Goal: Task Accomplishment & Management: Manage account settings

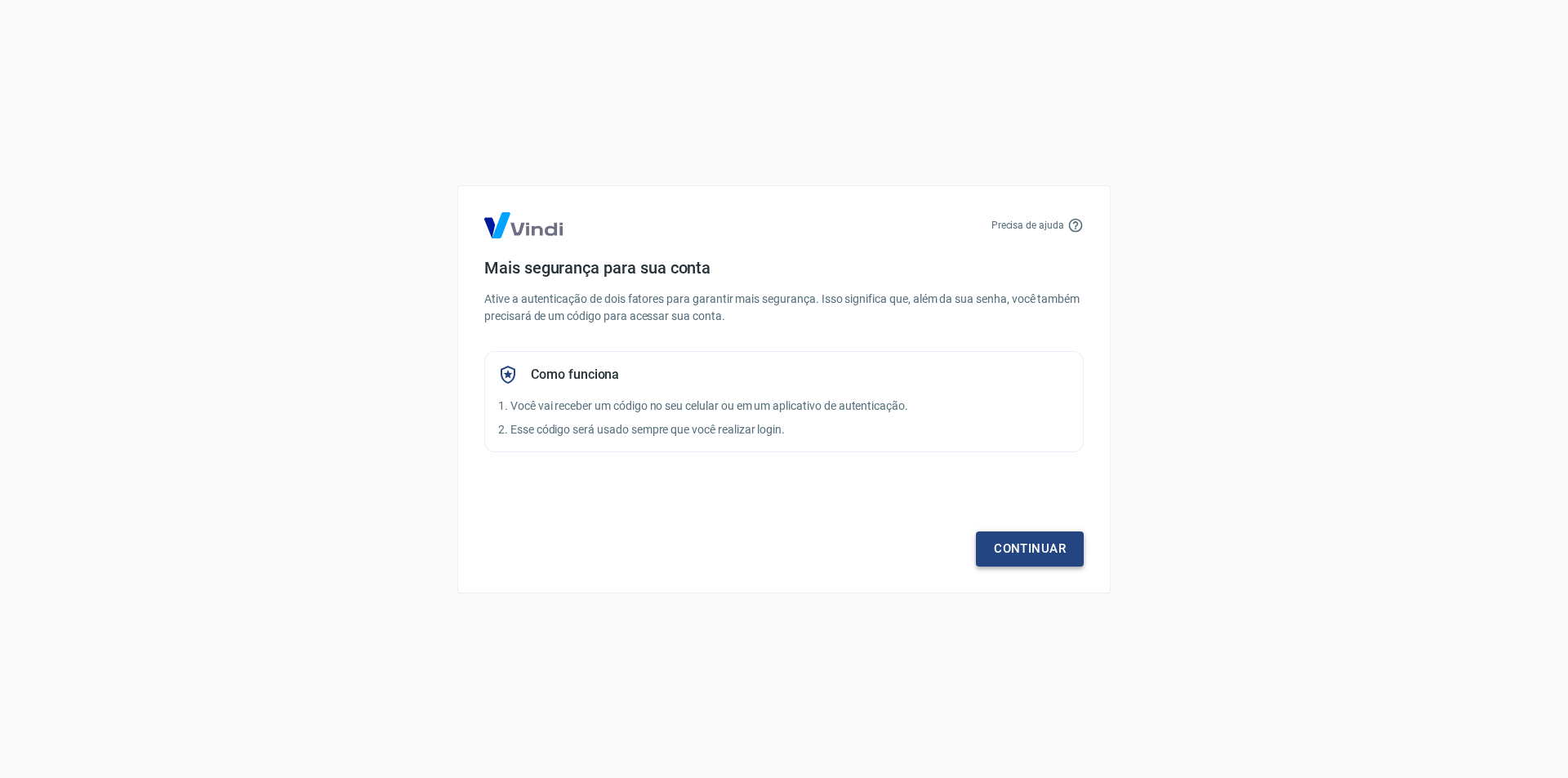
click at [1039, 540] on link "Continuar" at bounding box center [1029, 548] width 108 height 34
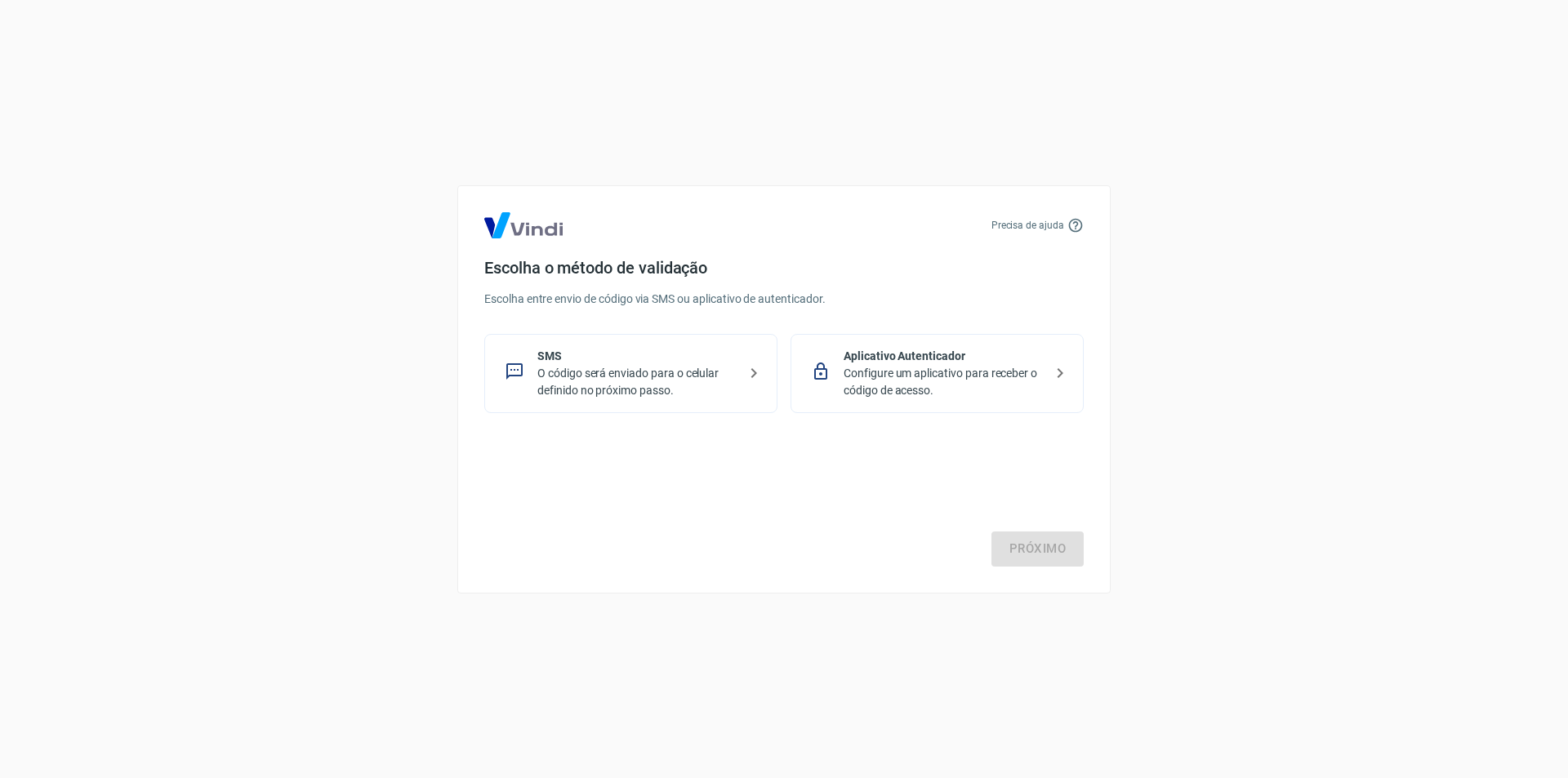
click at [1060, 369] on icon at bounding box center [1059, 373] width 19 height 19
click at [684, 369] on p "O código será enviado para o celular definido no próximo passo." at bounding box center [637, 382] width 200 height 34
click at [1055, 550] on link "Próximo" at bounding box center [1037, 548] width 93 height 34
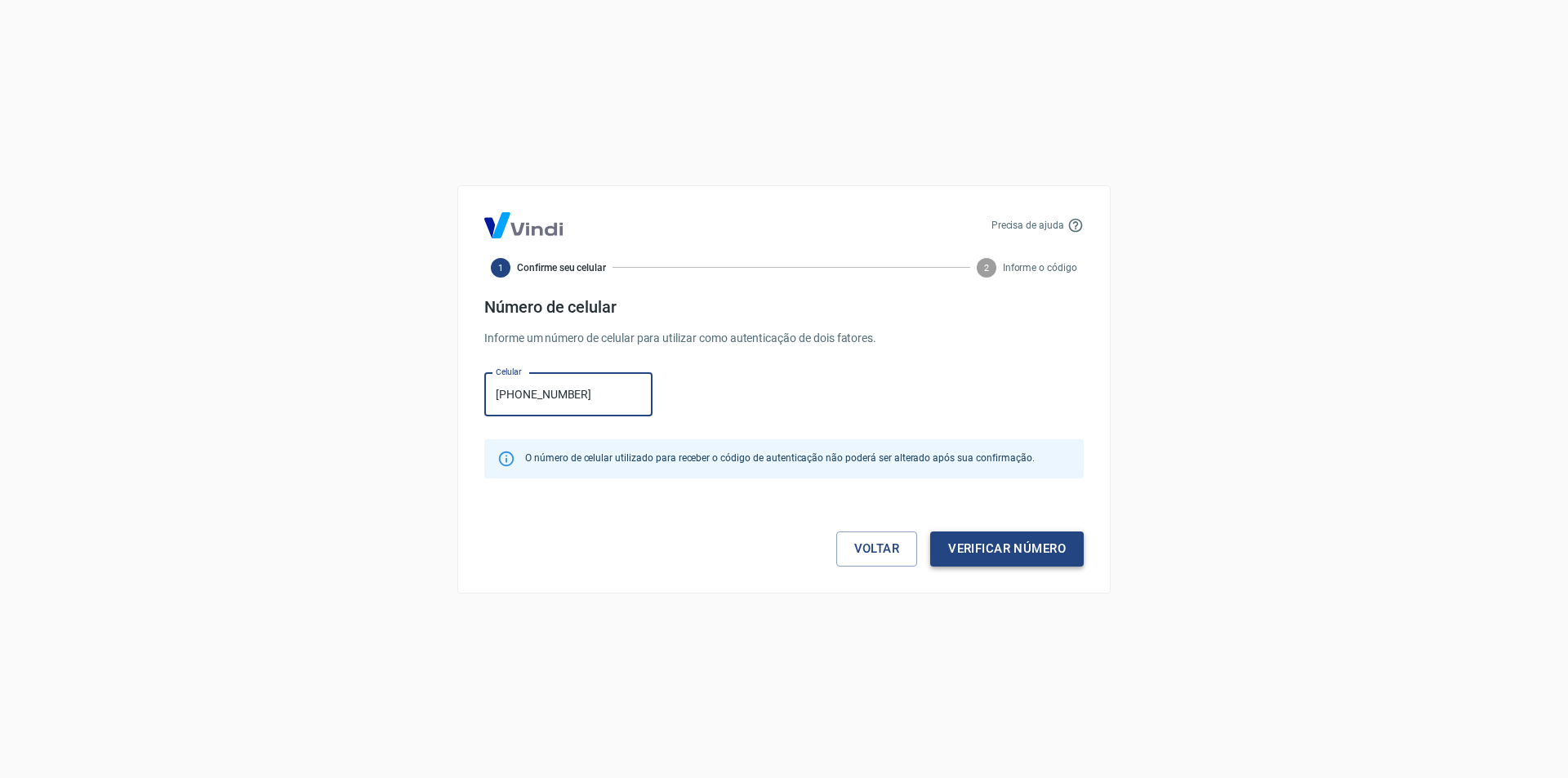
type input "[PHONE_NUMBER]"
click at [1000, 555] on button "Verificar número" at bounding box center [1007, 548] width 153 height 34
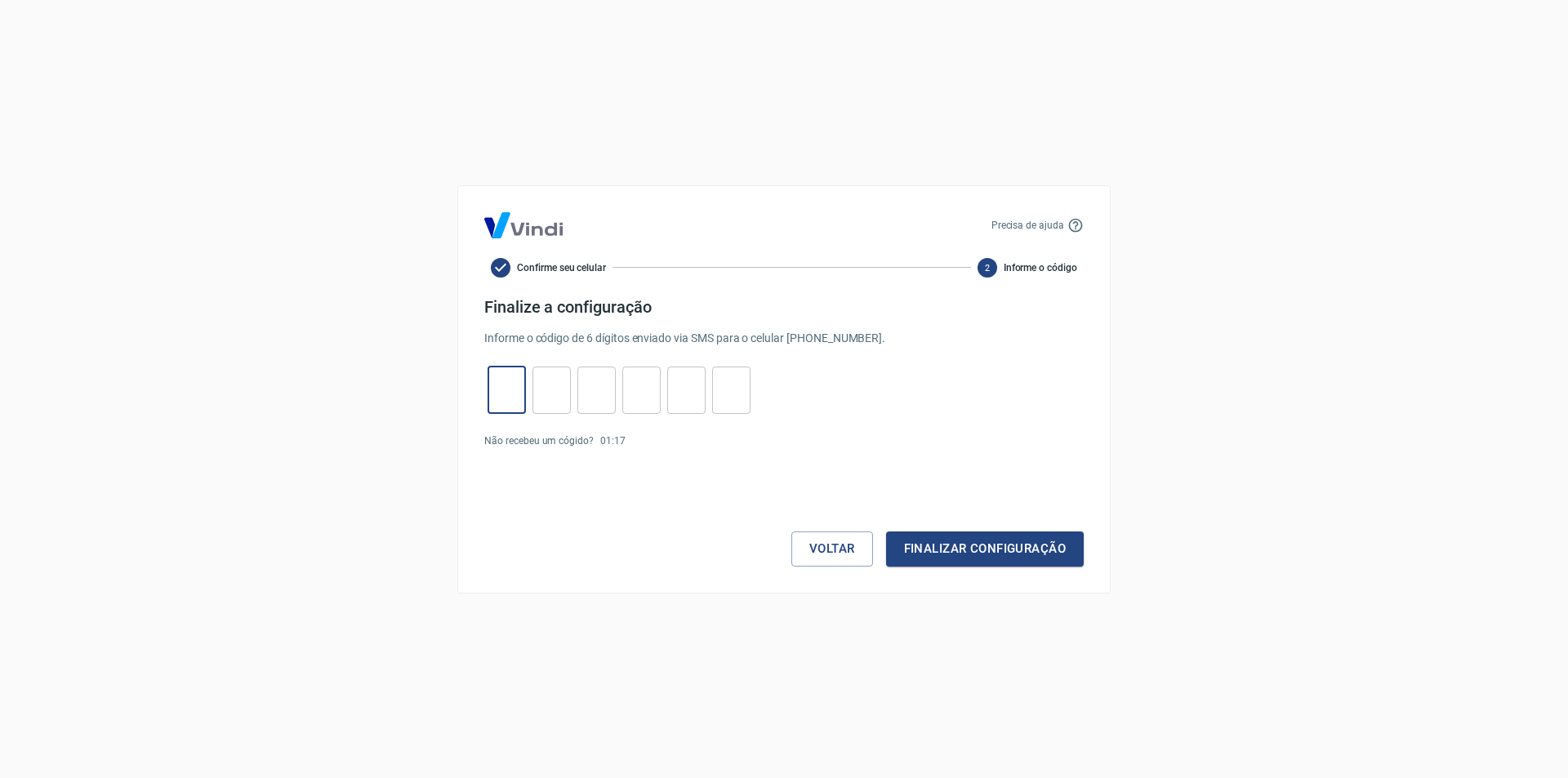
click at [499, 386] on input "tel" at bounding box center [506, 389] width 38 height 35
type input "4"
type input "2"
type input "0"
type input "7"
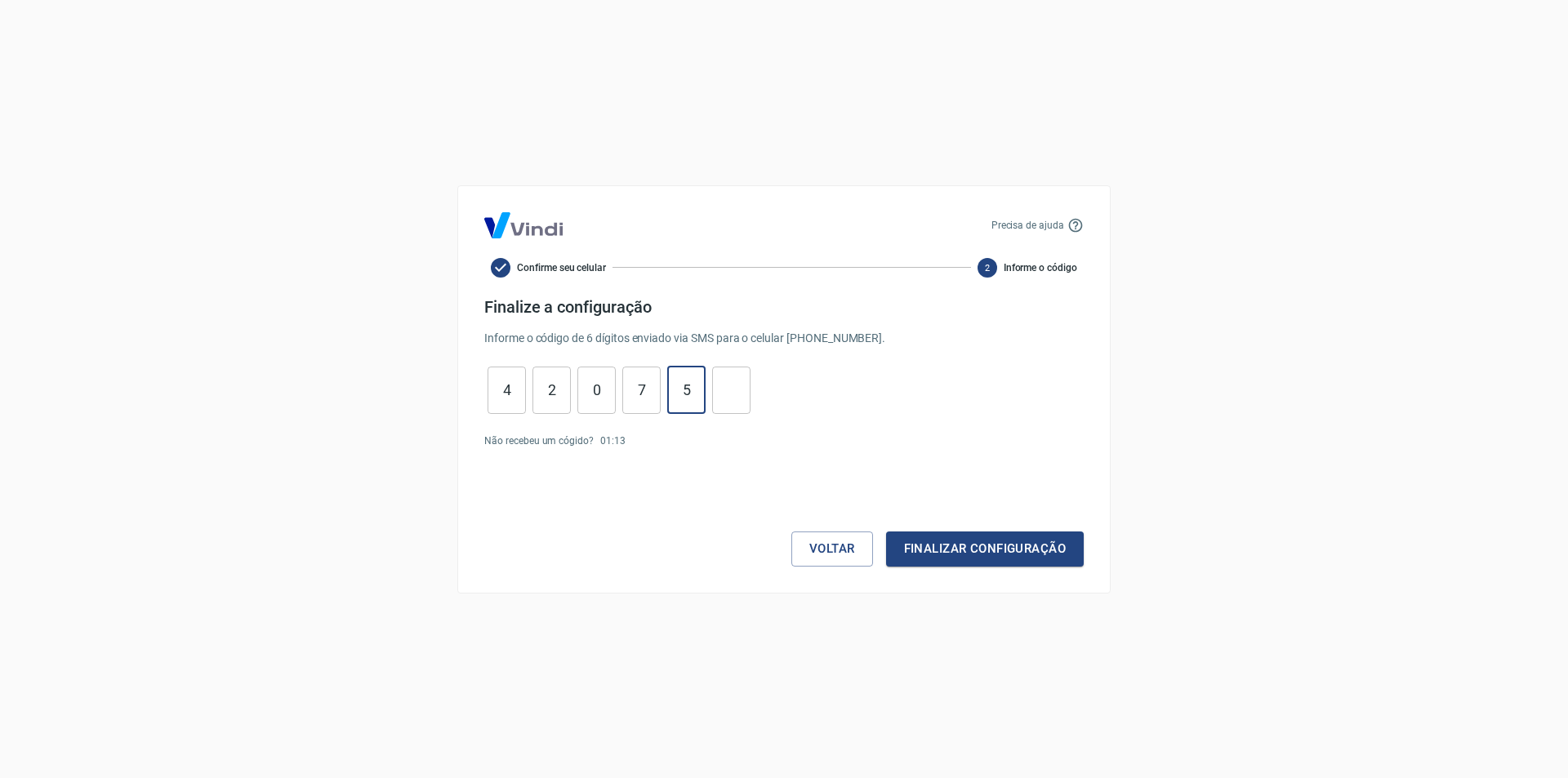
type input "5"
click at [942, 535] on button "Finalizar configuração" at bounding box center [984, 548] width 198 height 34
drag, startPoint x: 741, startPoint y: 408, endPoint x: 479, endPoint y: 405, distance: 262.0
click at [479, 405] on div "Precisa de ajuda Confirme seu celular 2 Informe o código Finalize a configuraçã…" at bounding box center [783, 389] width 653 height 408
type input "5"
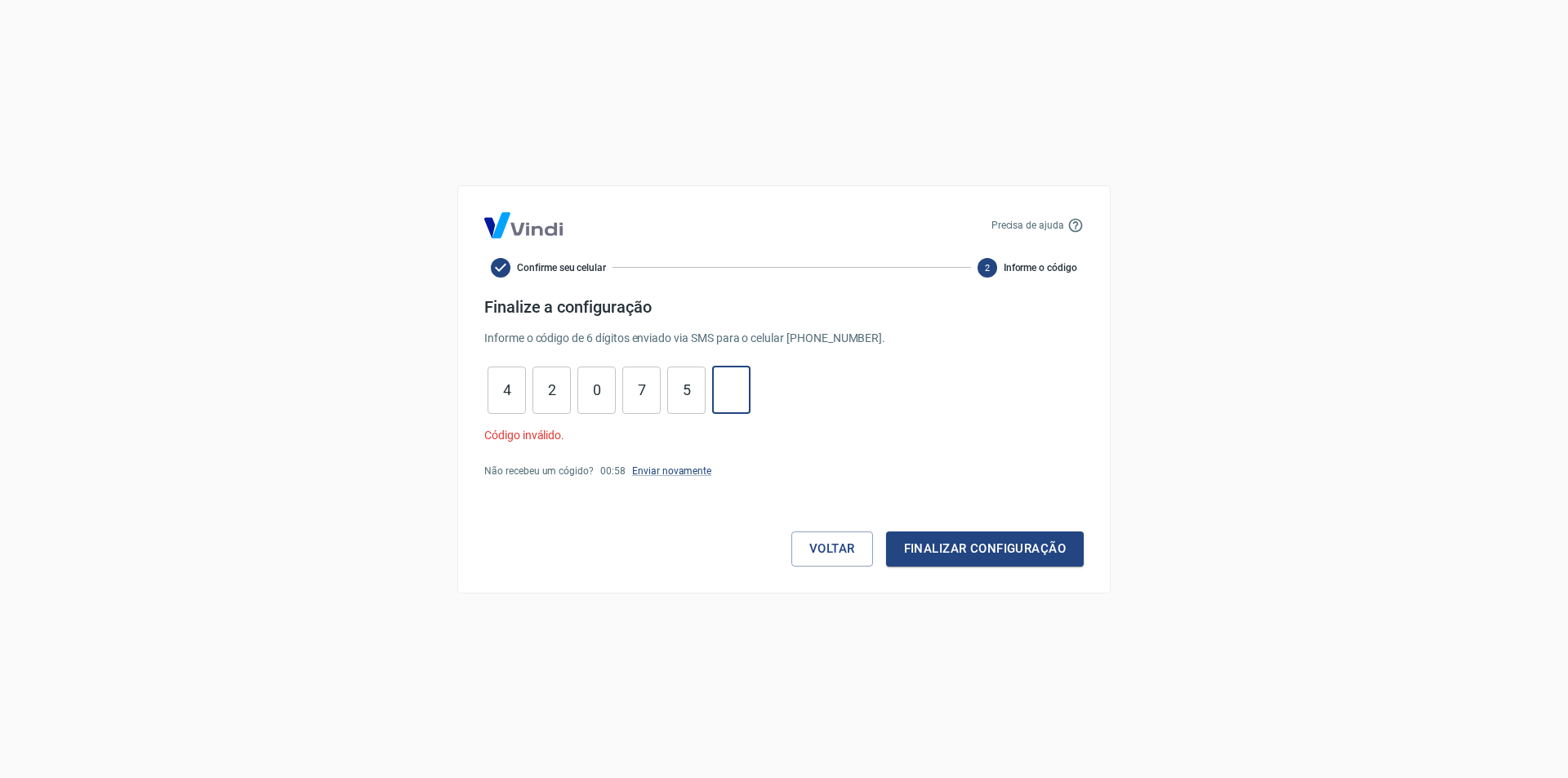
type input "5"
type input "7"
type input "0"
type input "2"
type input "4"
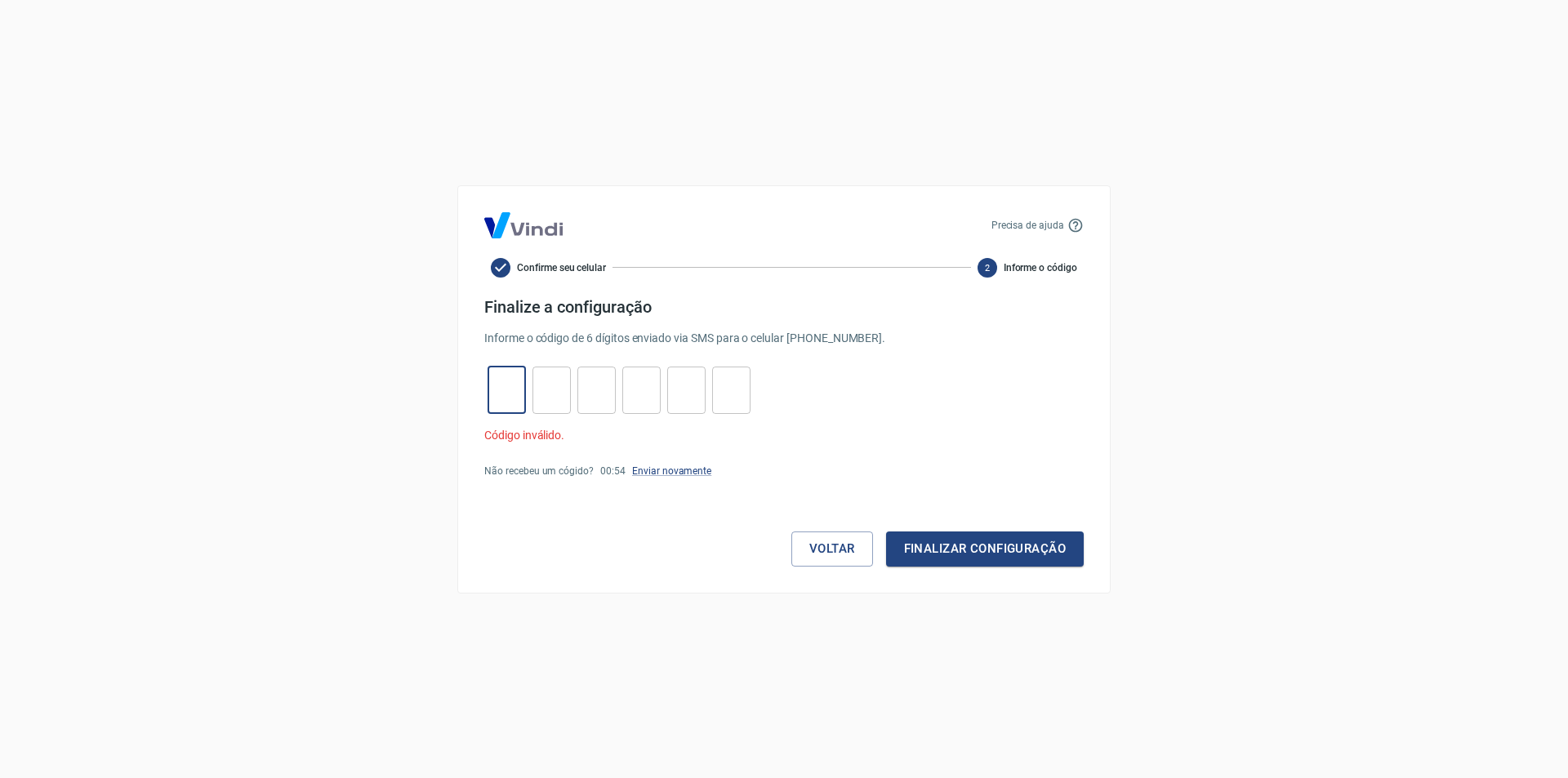
type input "4"
type input "2"
type input "0"
type input "7"
type input "5"
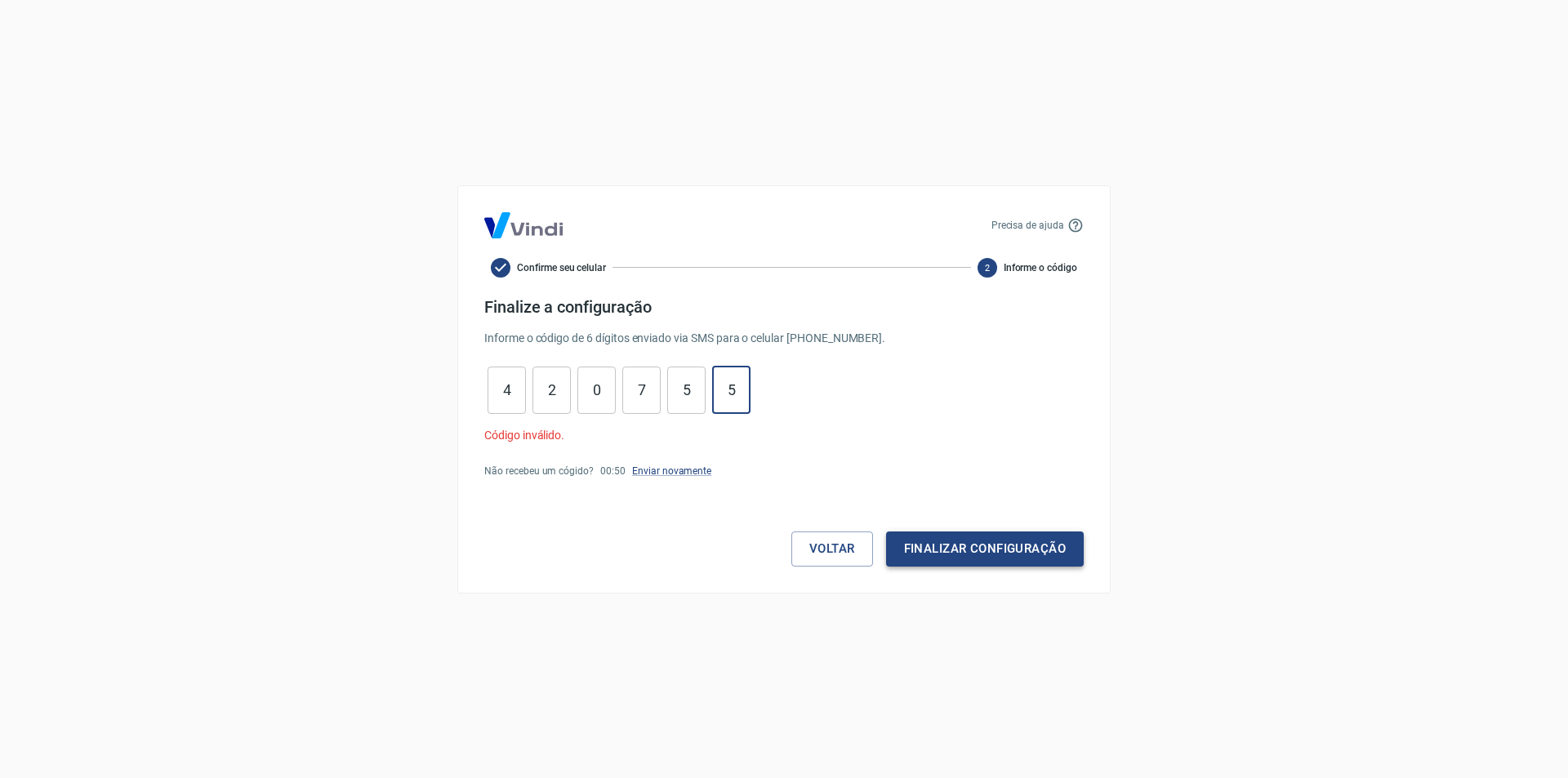
type input "5"
click at [928, 546] on button "Finalizar configuração" at bounding box center [984, 548] width 198 height 34
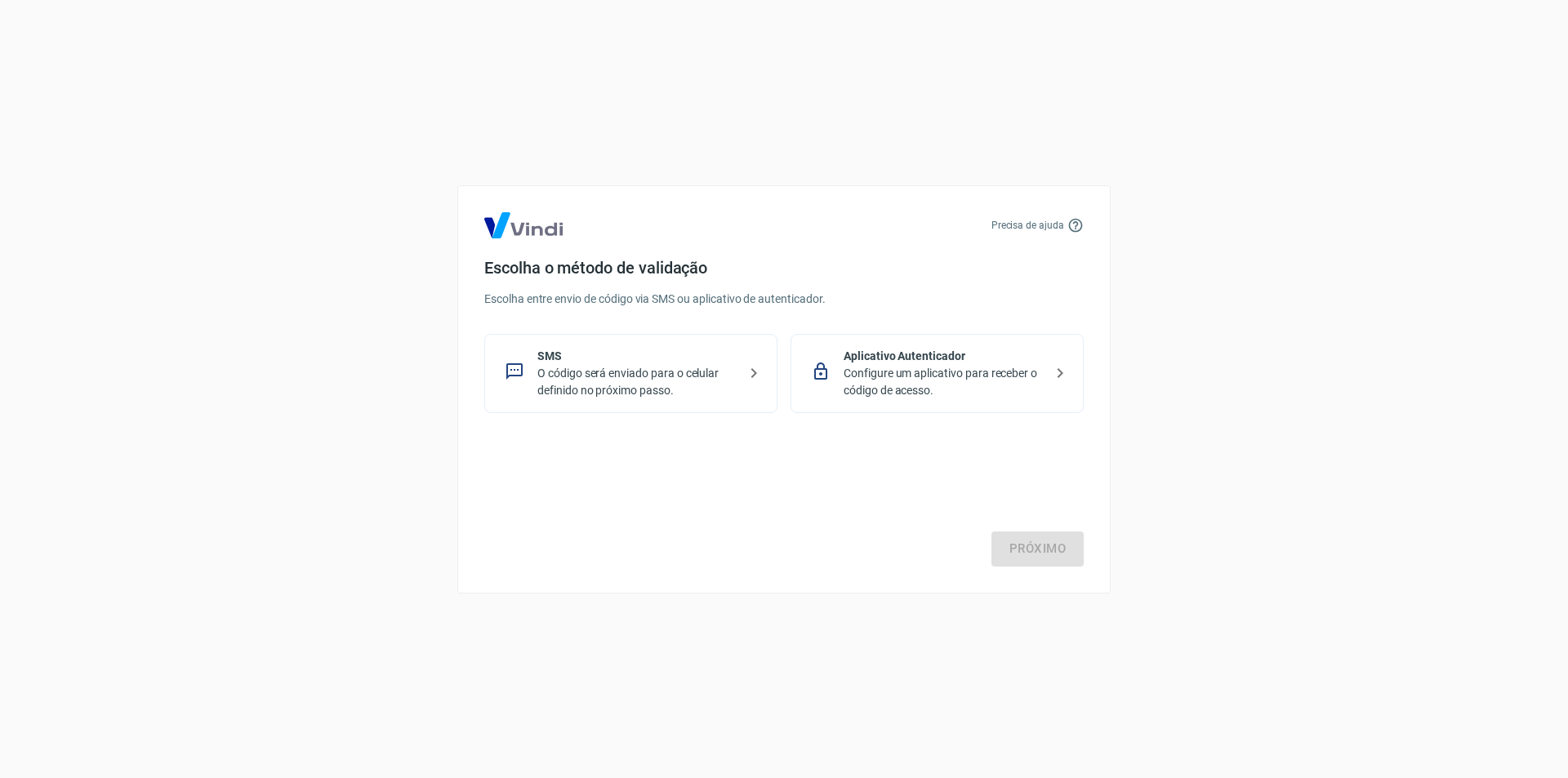
click at [997, 371] on p "Configure um aplicativo para receber o código de acesso." at bounding box center [943, 382] width 200 height 34
click at [1033, 552] on link "Próximo" at bounding box center [1037, 548] width 93 height 34
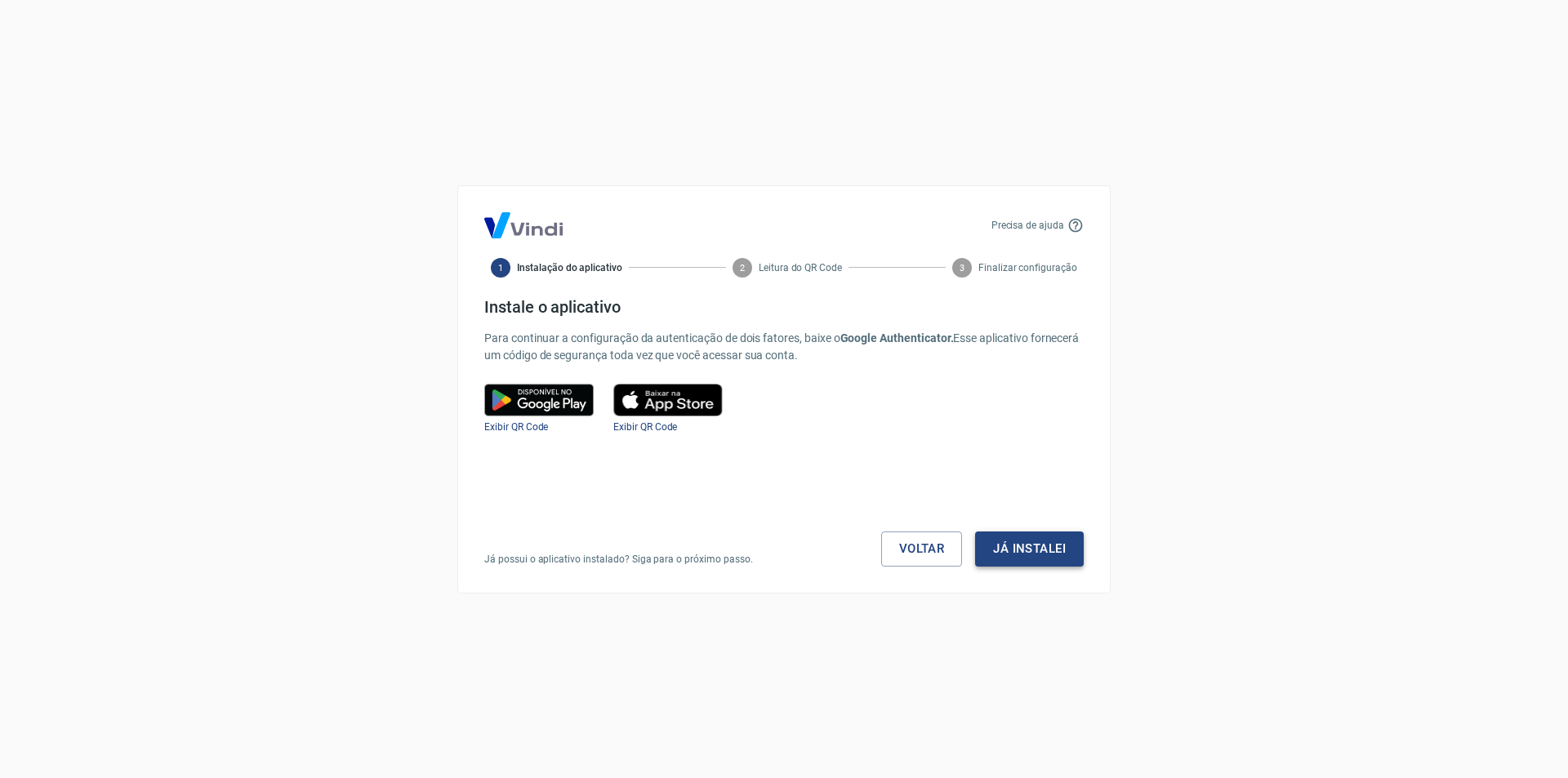
click at [1038, 553] on button "Já instalei" at bounding box center [1029, 548] width 108 height 34
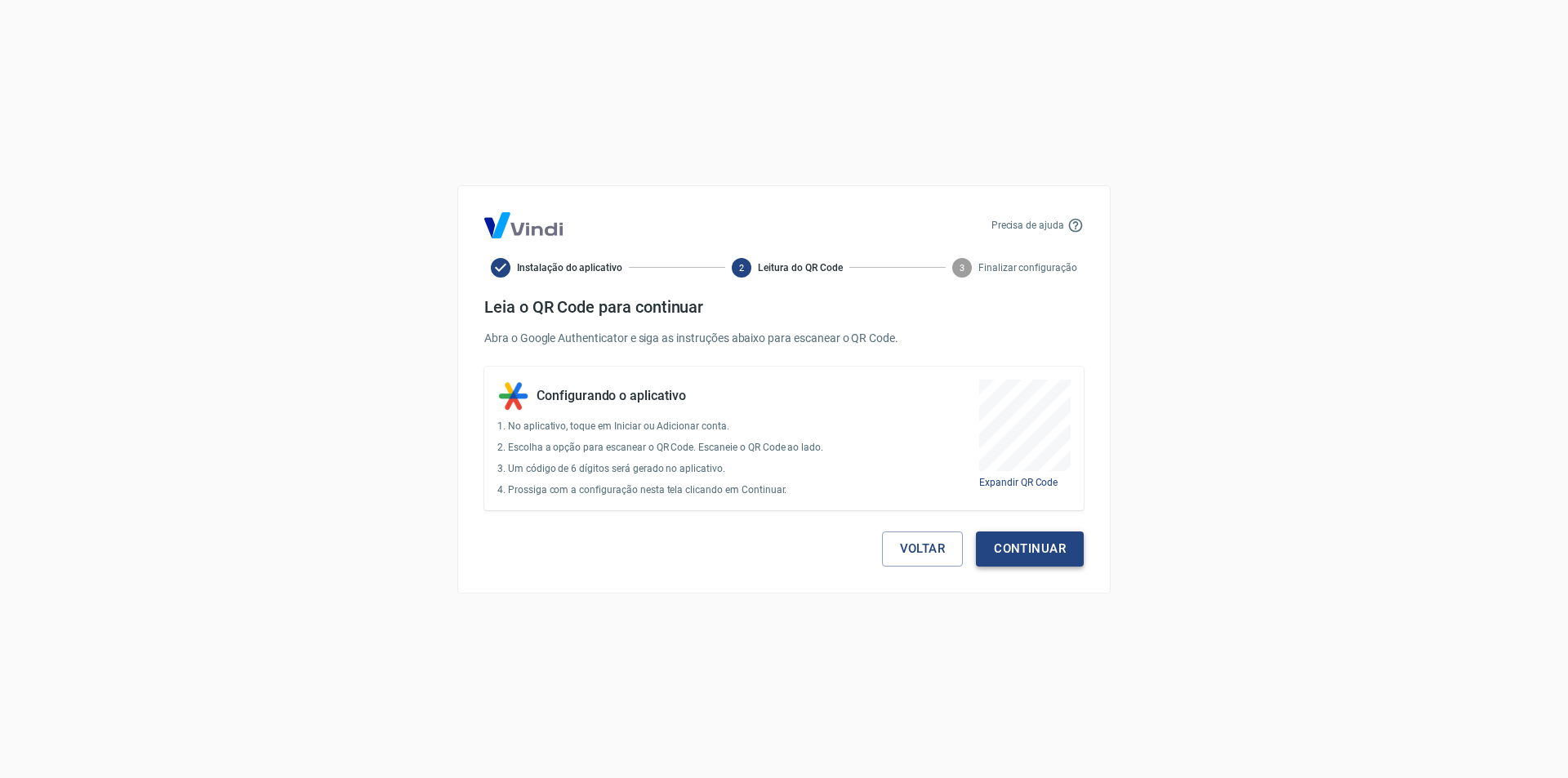
click at [1044, 551] on button "Continuar" at bounding box center [1029, 548] width 108 height 34
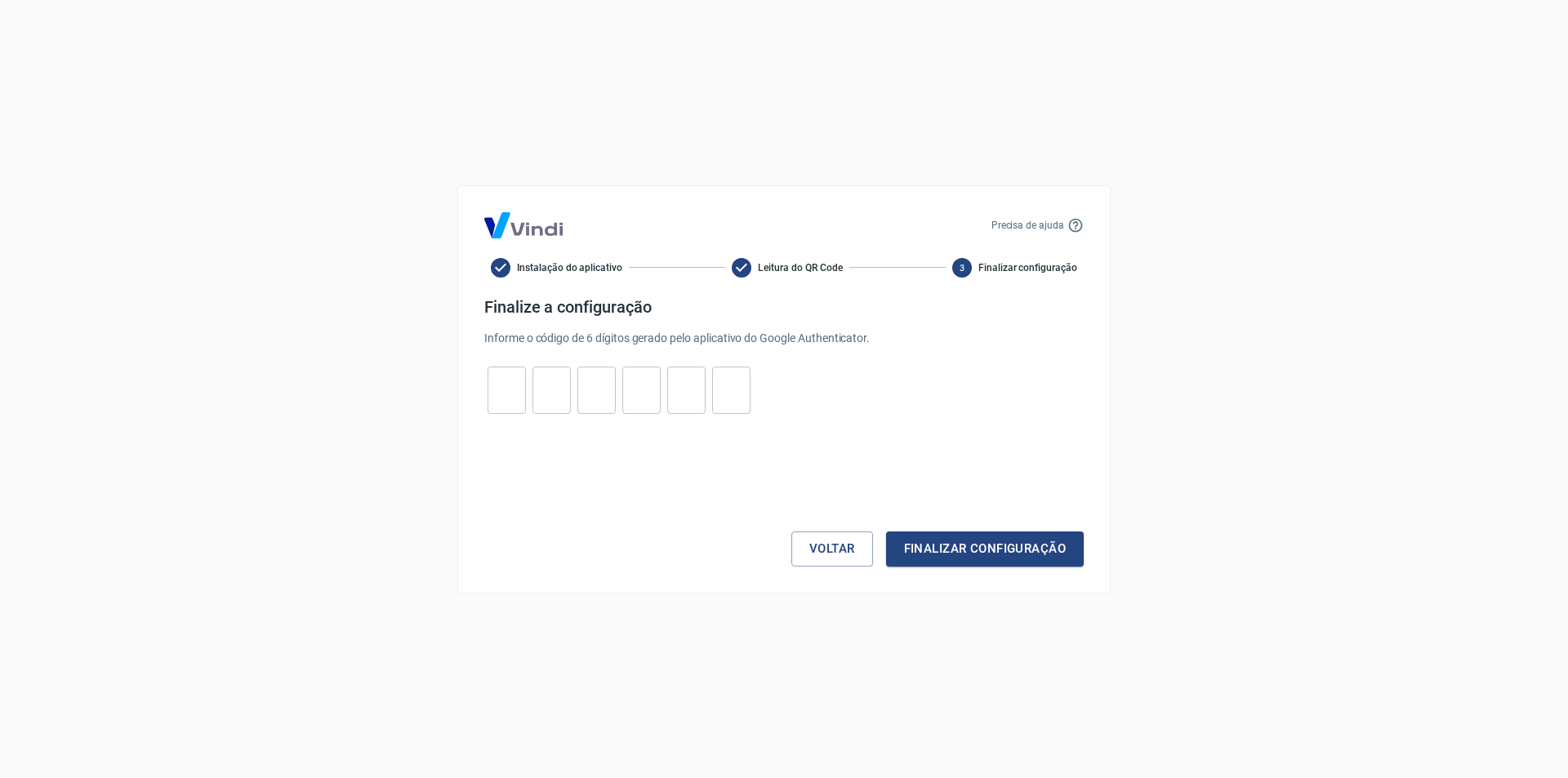
click at [506, 390] on input "tel" at bounding box center [506, 389] width 38 height 35
type input "2"
type input "0"
type input "1"
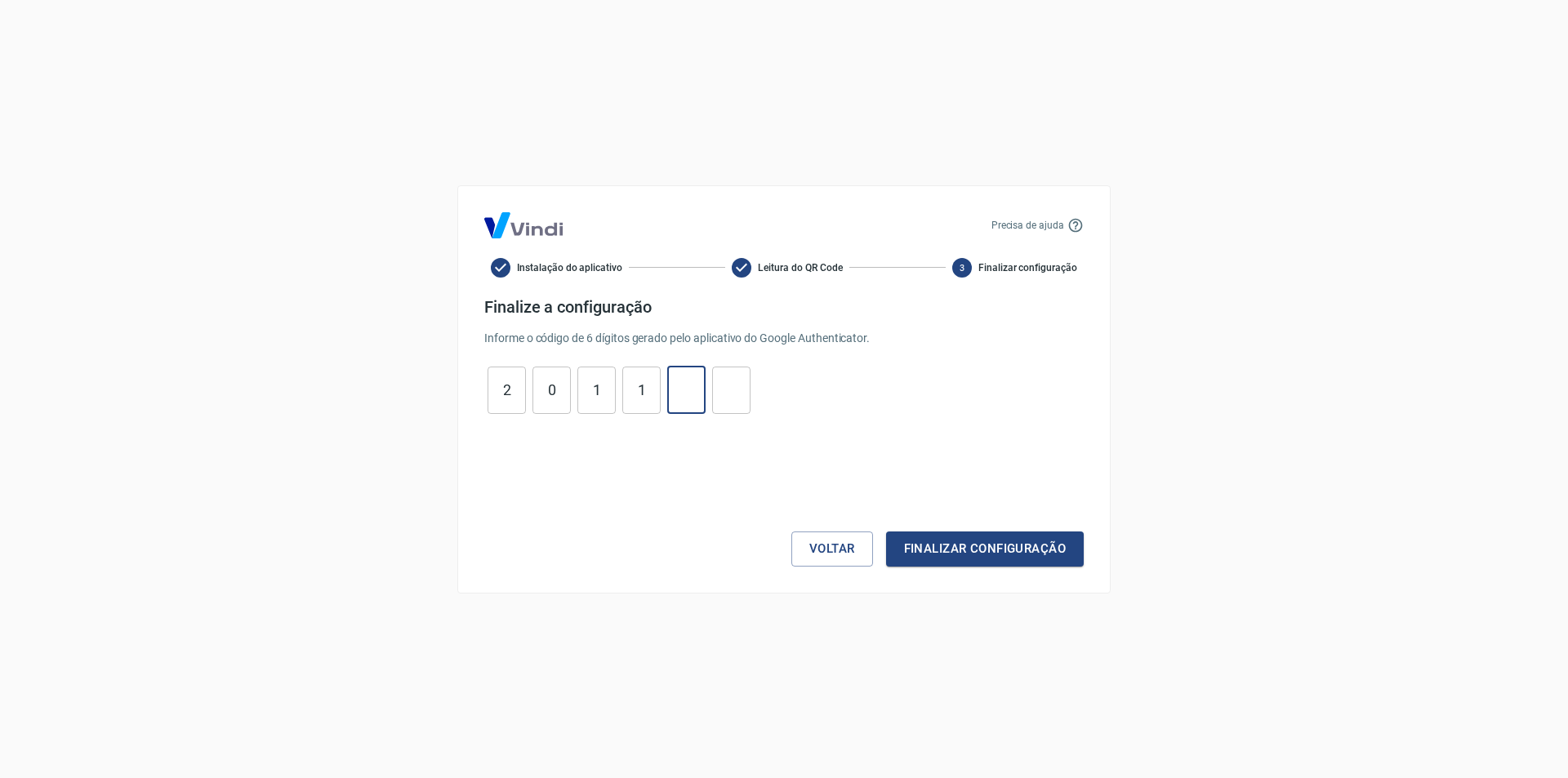
type input "8"
type input "1"
click at [984, 546] on button "Finalizar configuração" at bounding box center [984, 548] width 198 height 34
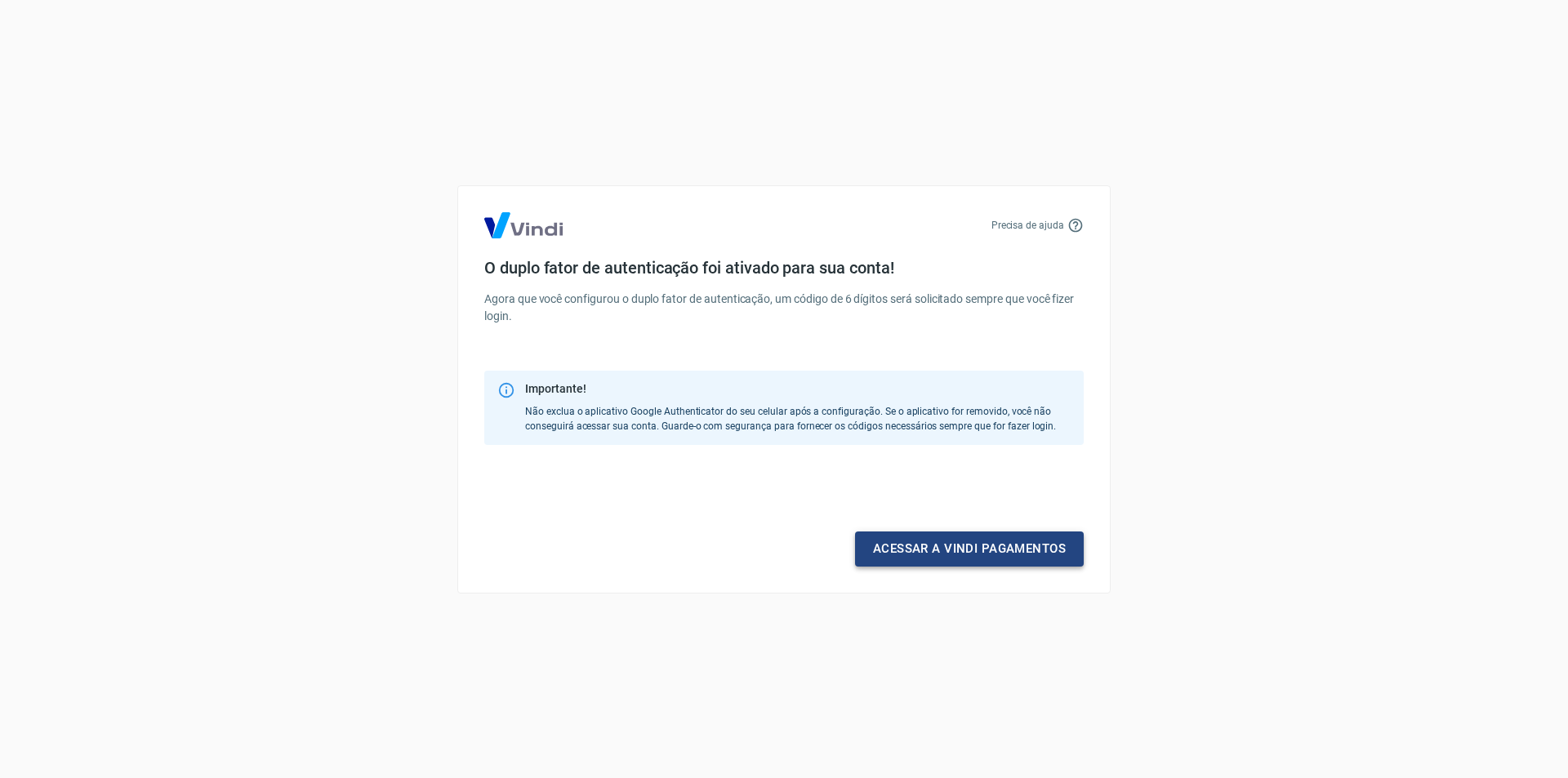
click at [977, 553] on link "Acessar a Vindi pagamentos" at bounding box center [969, 548] width 229 height 34
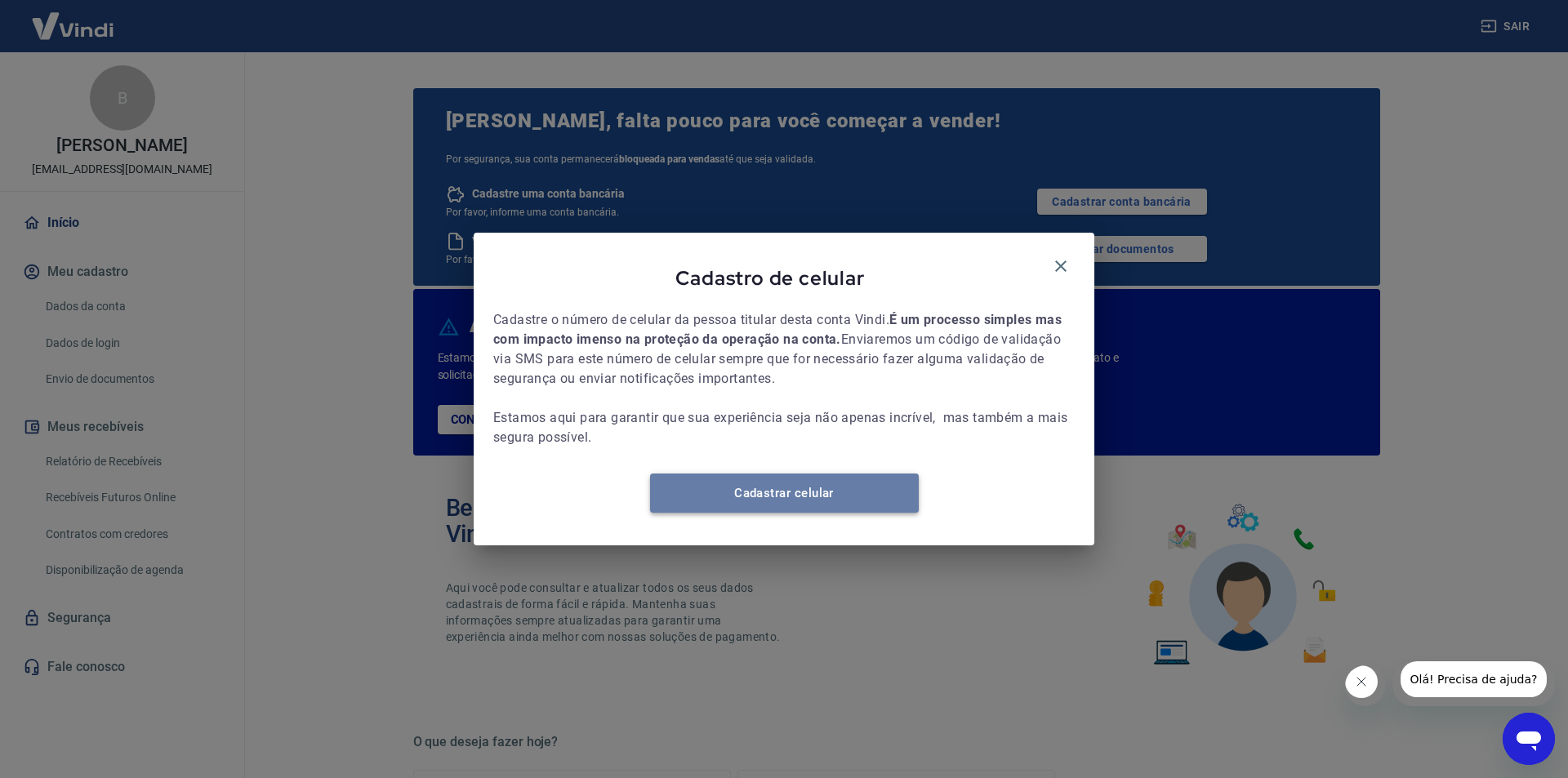
click at [772, 498] on link "Cadastrar celular" at bounding box center [784, 493] width 269 height 39
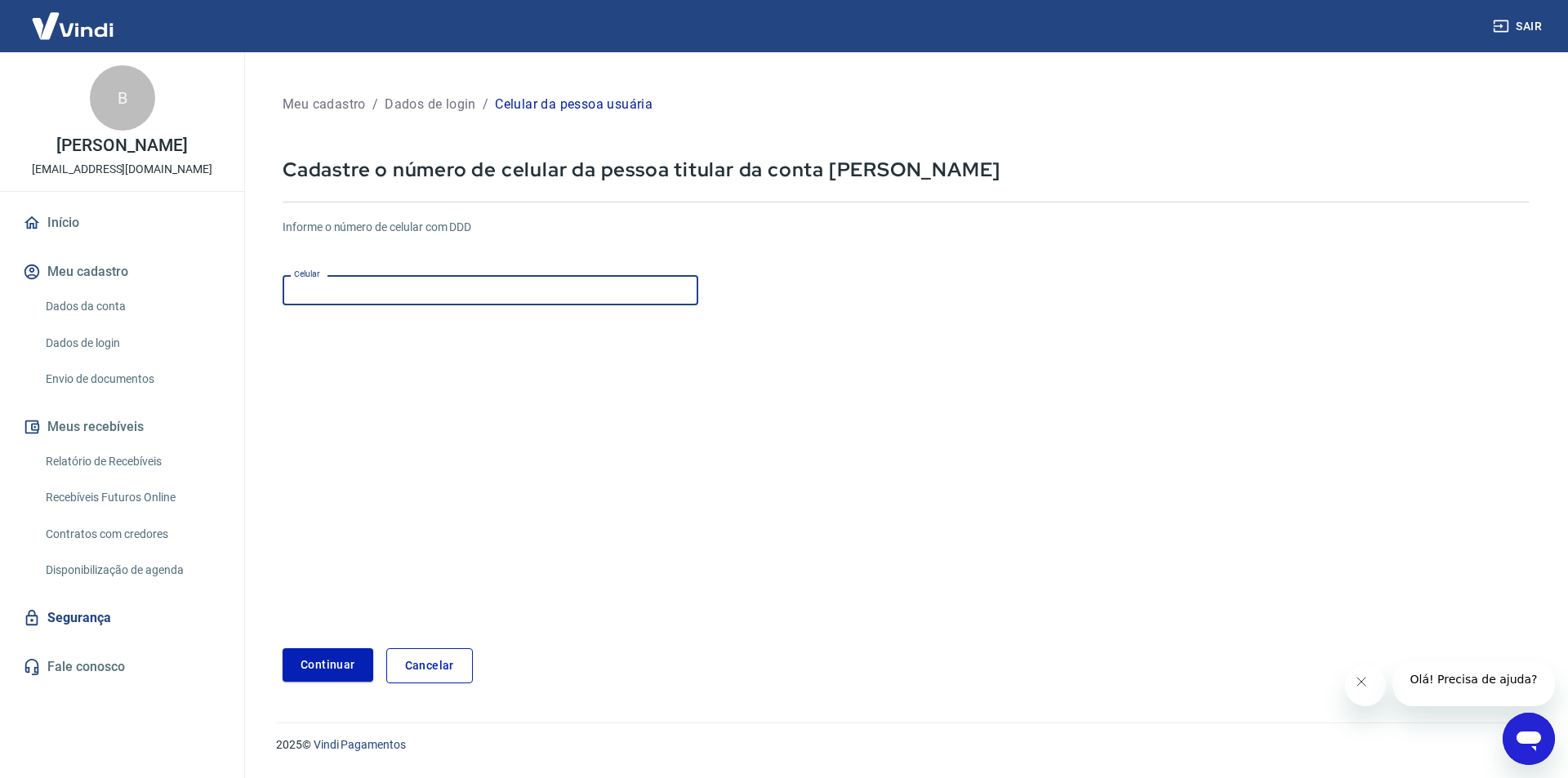
click at [426, 294] on input "Celular" at bounding box center [490, 290] width 415 height 30
type input "[PHONE_NUMBER]"
click at [312, 658] on button "Continuar" at bounding box center [328, 665] width 91 height 33
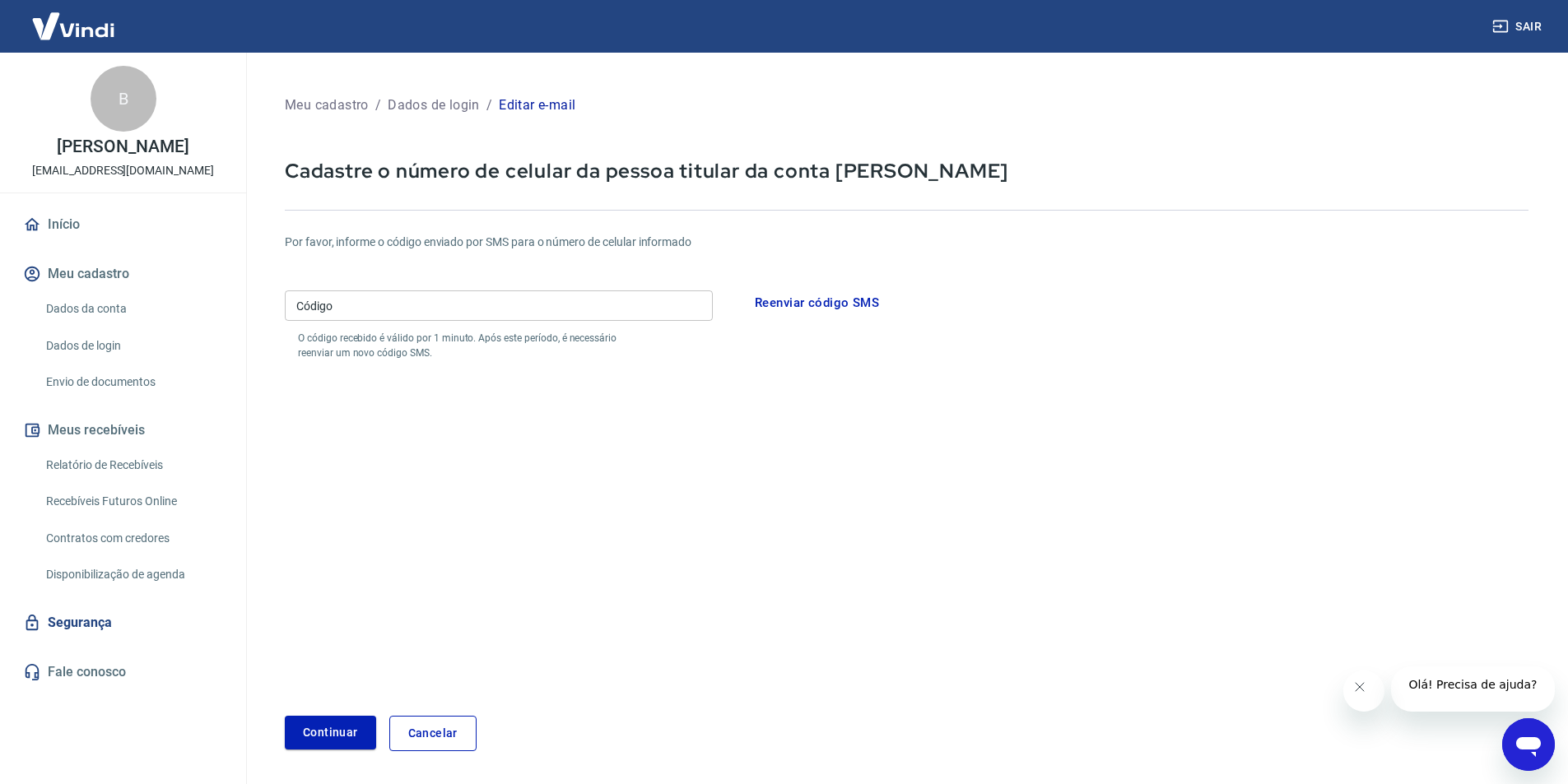
click at [382, 293] on div "Código Código O código recebido é válido por 1 minuto. Após este período, é nec…" at bounding box center [499, 322] width 428 height 76
click at [377, 301] on input "Código" at bounding box center [499, 306] width 428 height 30
type input "554464"
click at [333, 744] on button "Continuar" at bounding box center [330, 733] width 92 height 34
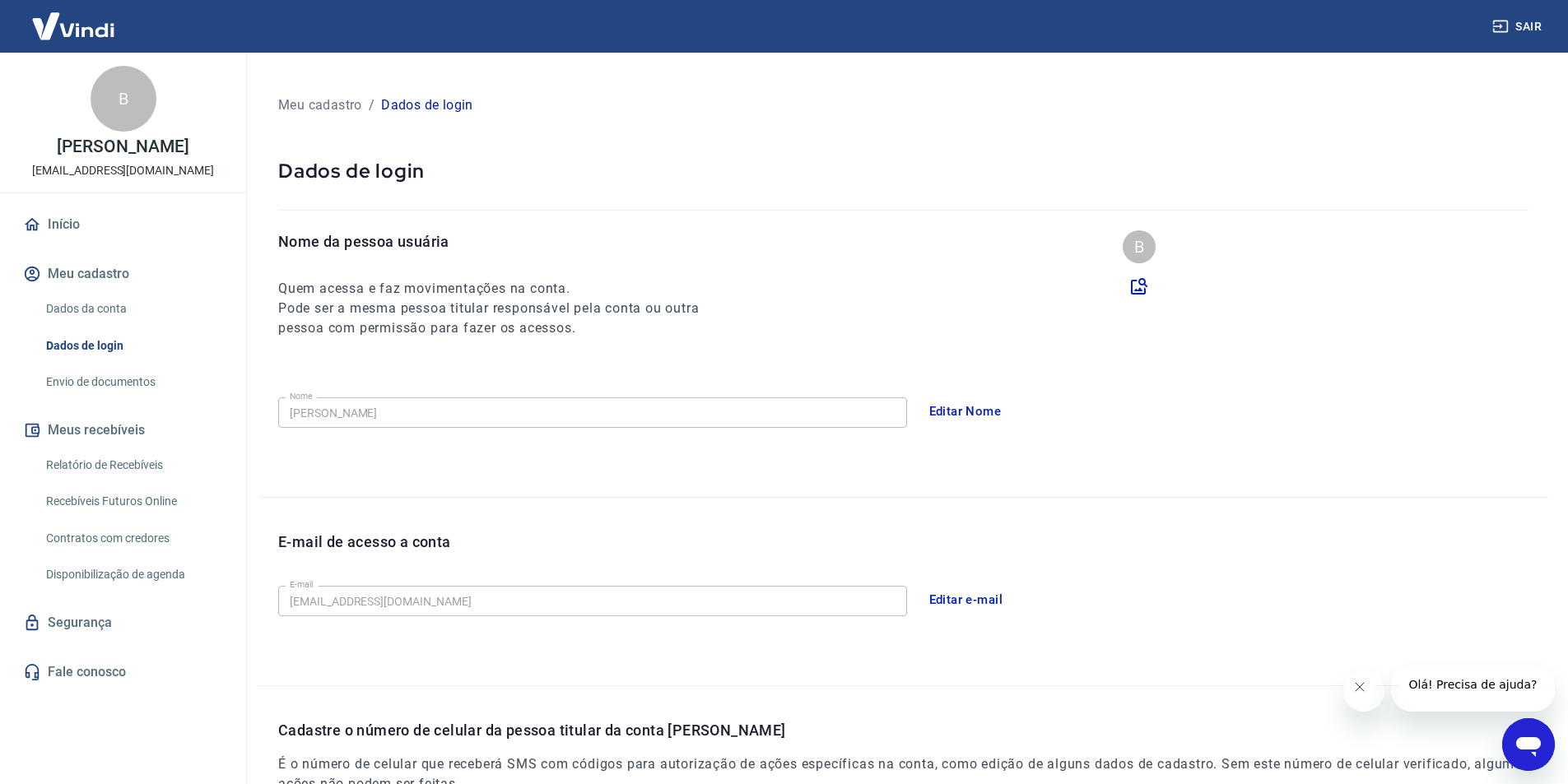
click at [967, 413] on button "Editar Nome" at bounding box center [965, 411] width 91 height 34
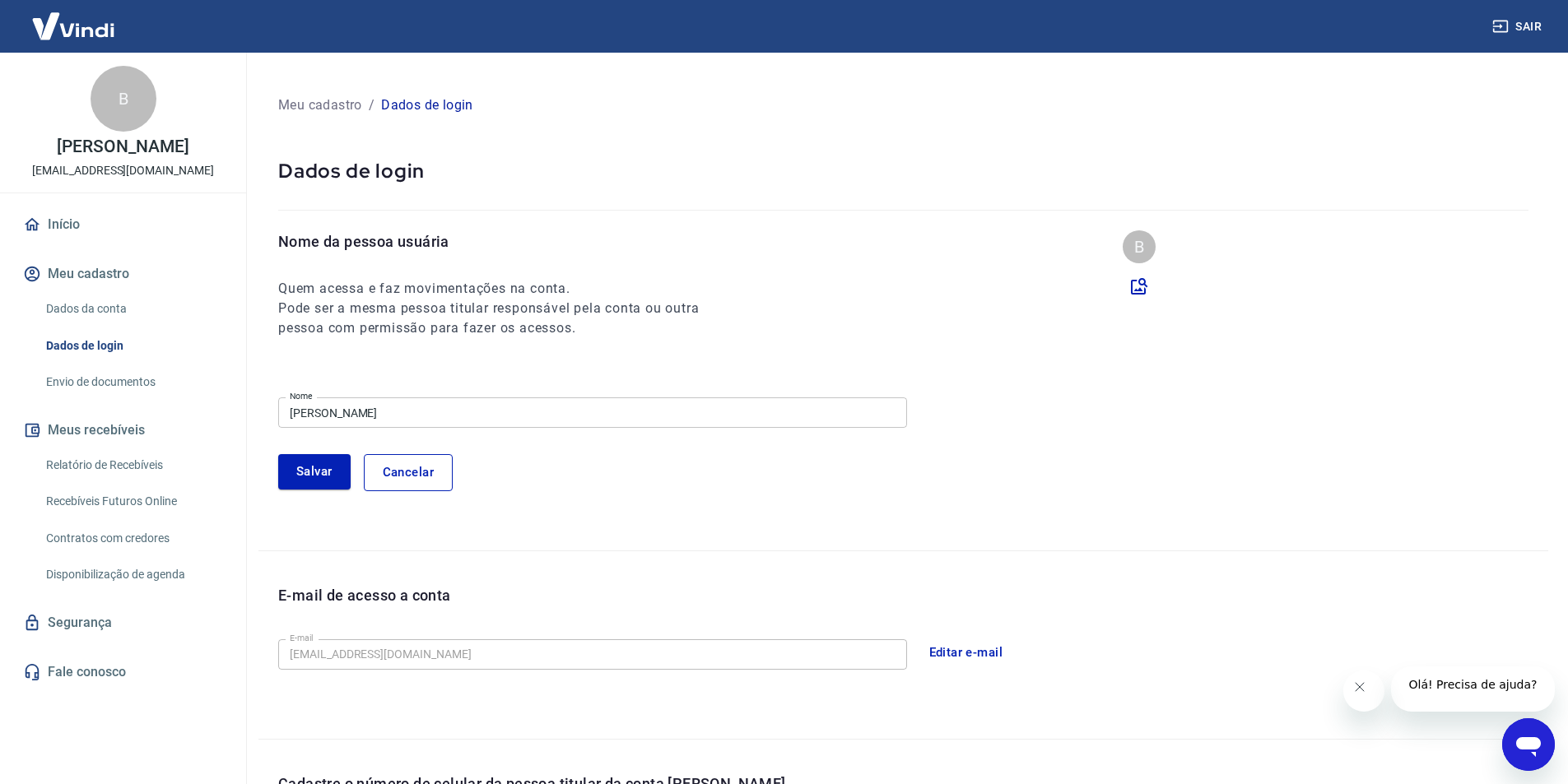
click at [463, 410] on input "[PERSON_NAME]" at bounding box center [593, 413] width 629 height 30
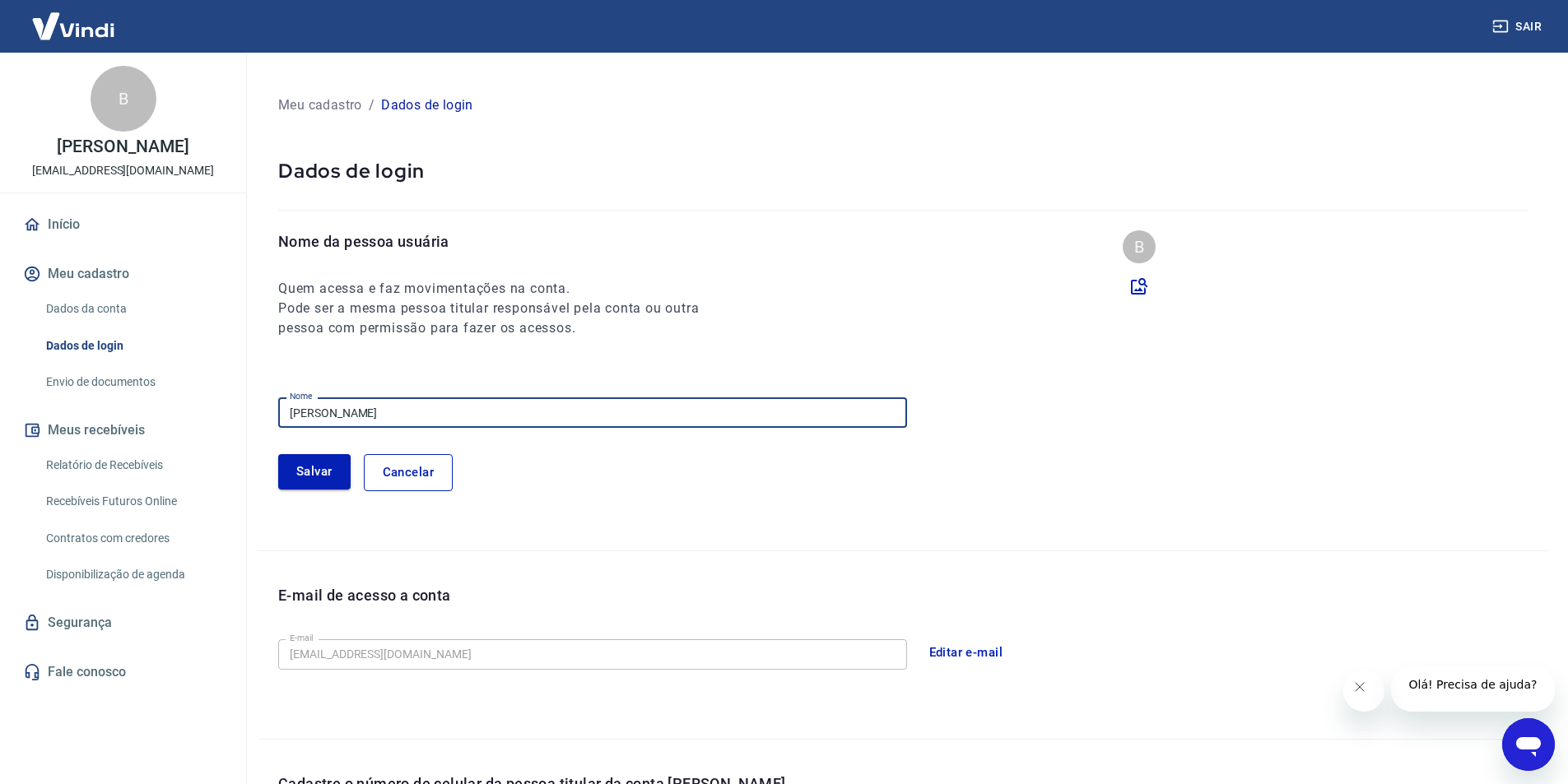
type input "Beatriz de Andrade Kamakawa"
click at [331, 475] on button "Salvar" at bounding box center [314, 471] width 72 height 34
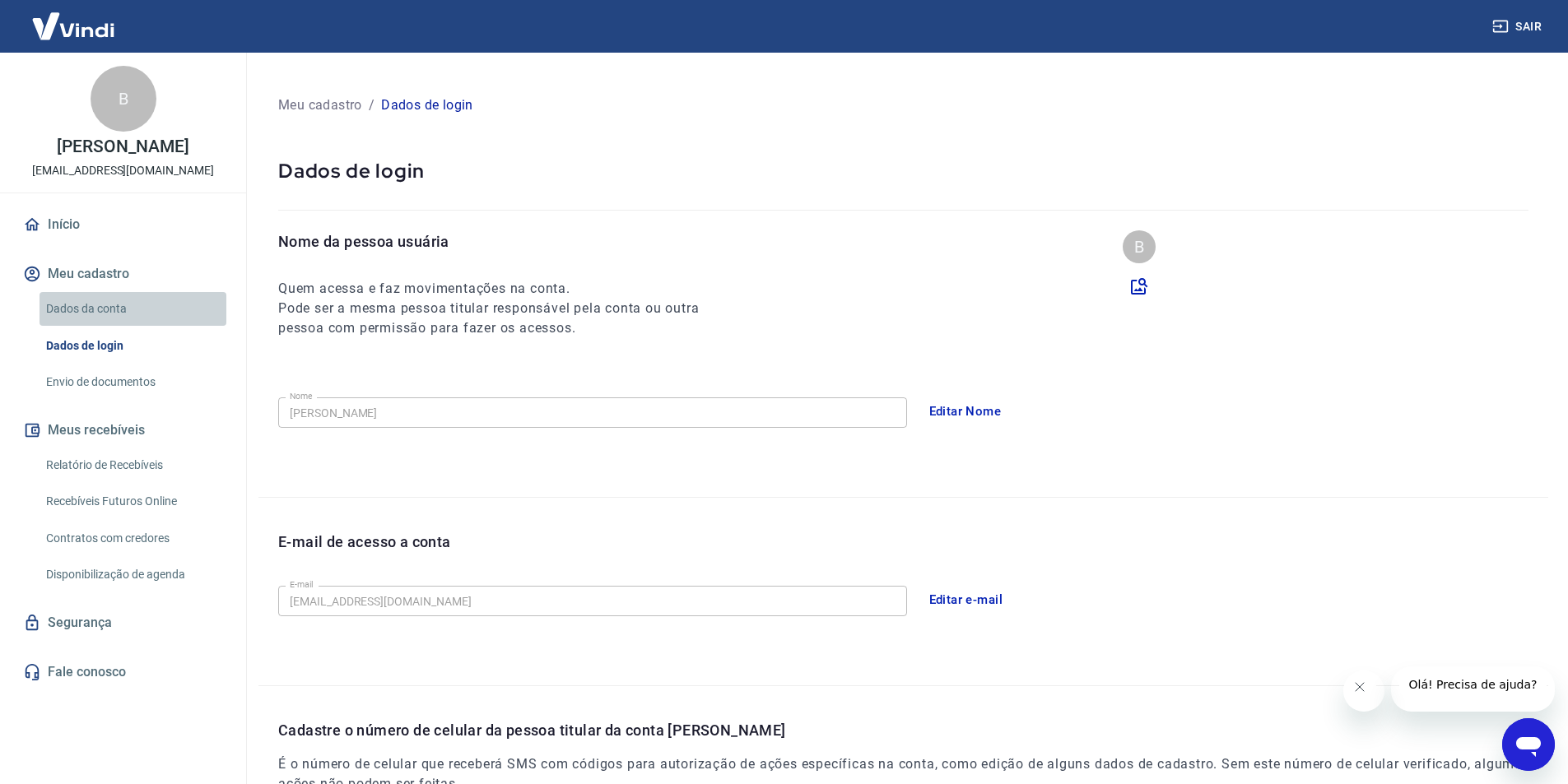
click at [120, 326] on link "Dados da conta" at bounding box center [133, 309] width 187 height 34
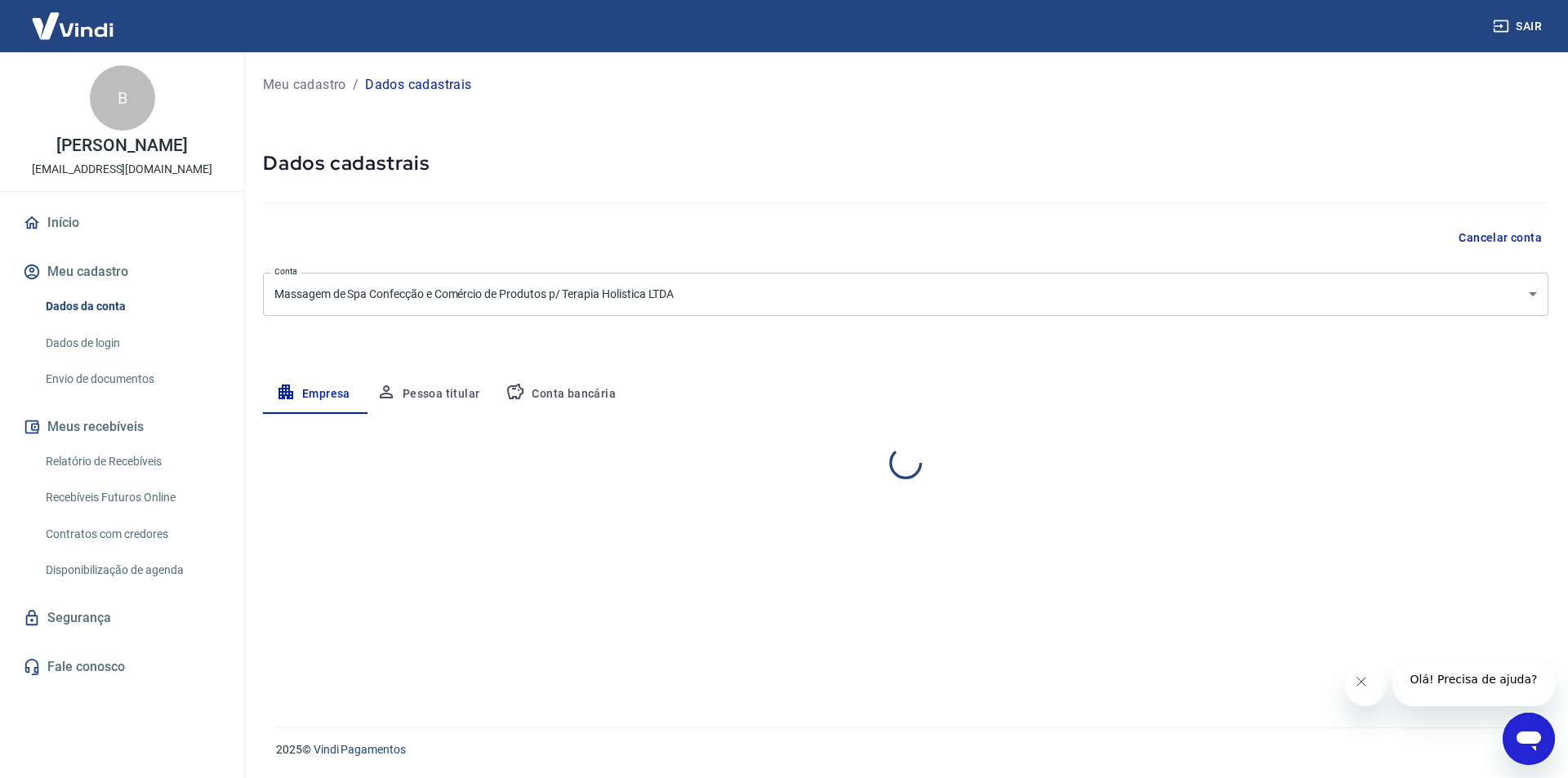
select select "SP"
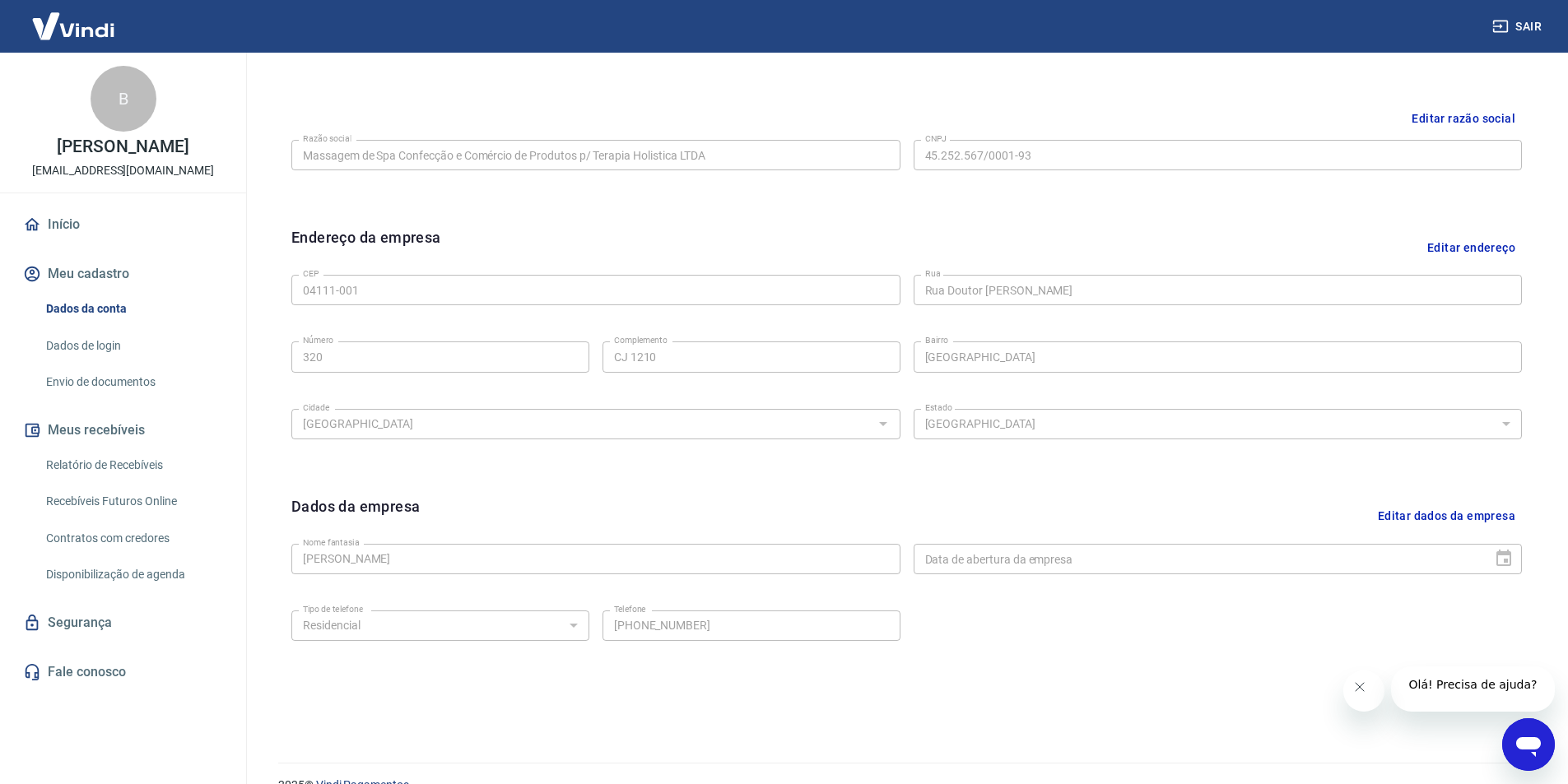
scroll to position [410, 0]
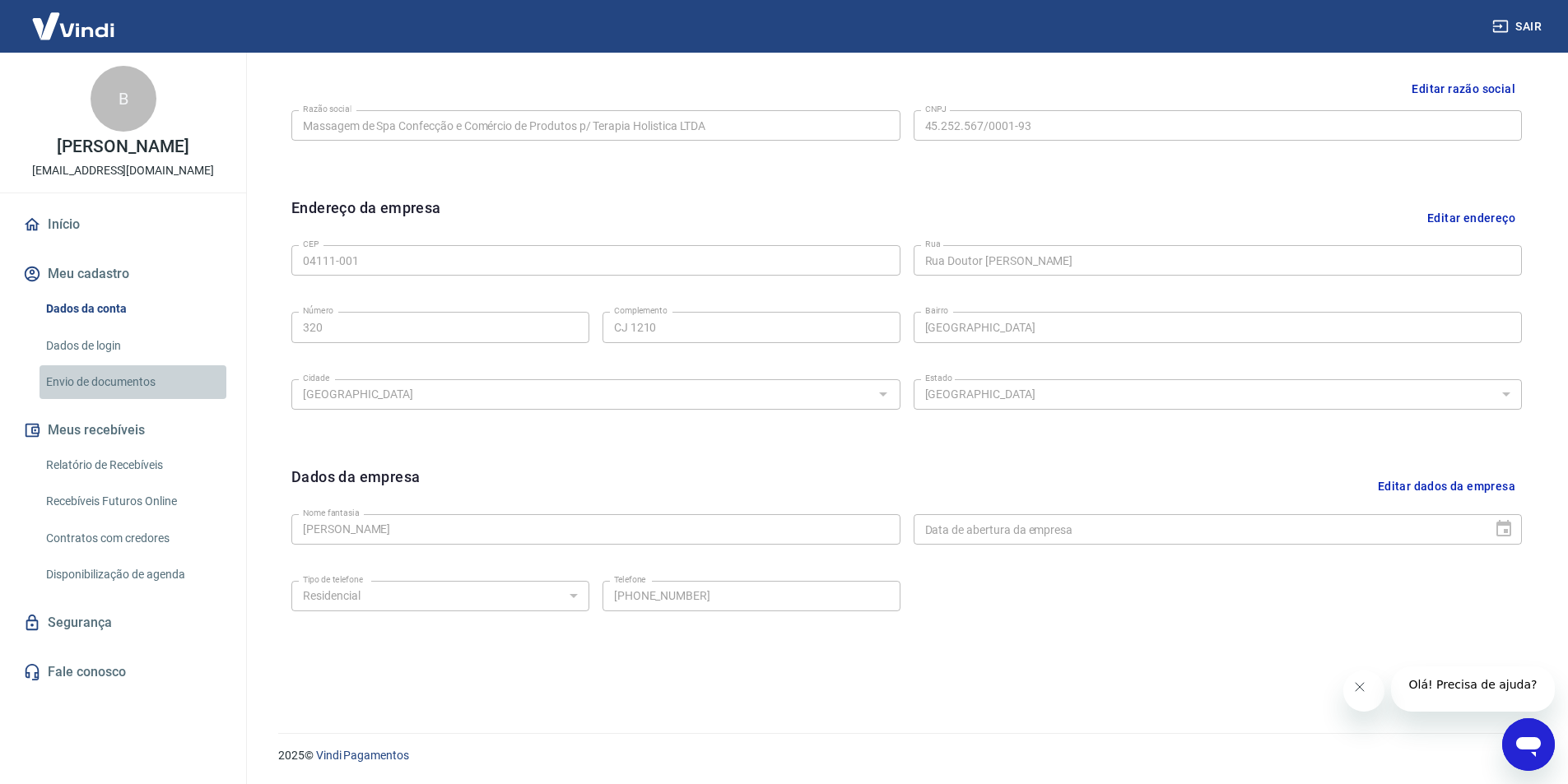
click at [109, 399] on link "Envio de documentos" at bounding box center [133, 382] width 187 height 34
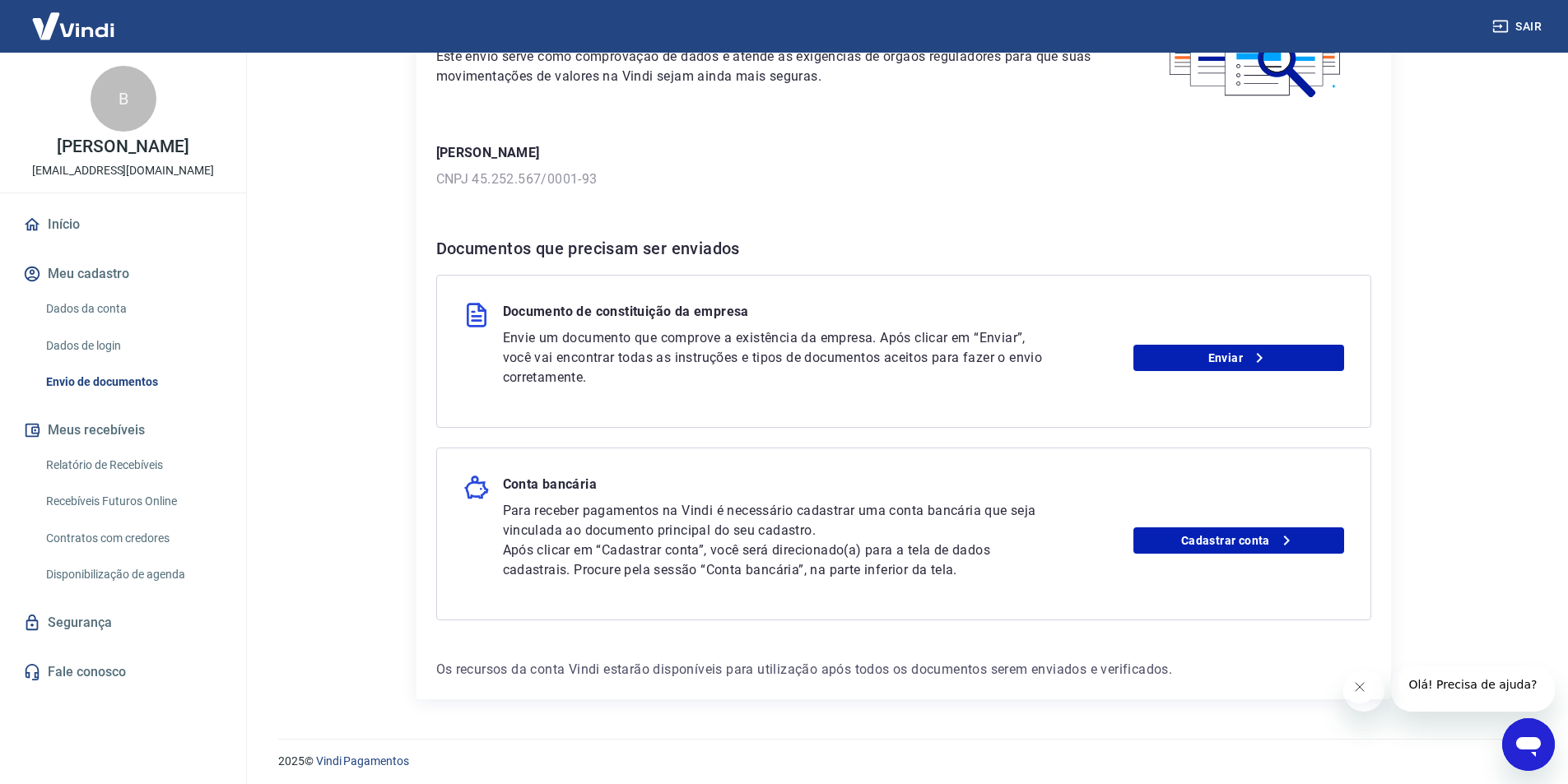
scroll to position [165, 0]
